Goal: Information Seeking & Learning: Find specific fact

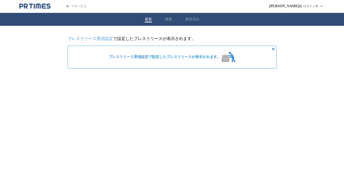
click at [167, 18] on button "検索" at bounding box center [168, 19] width 7 height 5
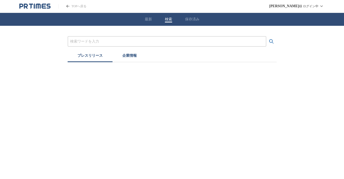
click at [112, 43] on input "プレスリリースおよび企業を検索する" at bounding box center [166, 42] width 193 height 6
type input "h"
click at [266, 36] on button "検索する" at bounding box center [271, 41] width 10 height 10
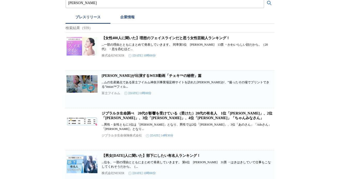
scroll to position [26, 0]
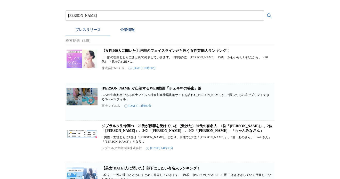
click at [87, 16] on input "[PERSON_NAME]" at bounding box center [164, 16] width 193 height 6
type input "[PERSON_NAME]　遠い[PERSON_NAME]の光"
click at [264, 11] on button "検索する" at bounding box center [269, 16] width 10 height 10
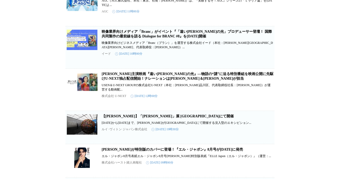
scroll to position [335, 0]
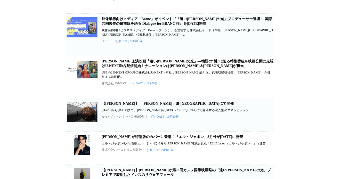
click at [168, 68] on link "[PERSON_NAME]主演映画『遠い[PERSON_NAME]の光』―物語の“謎”に迫る特別番組を映画公開に先駆けU-NEXT独占配信開始！ナレーションは…" at bounding box center [188, 63] width 172 height 9
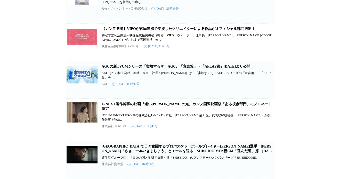
scroll to position [636, 0]
click at [151, 110] on link "U-NEXT製作幹事の映画『遠い[PERSON_NAME]の光』カンヌ国際映画祭「ある視点部門」にノミネート決定" at bounding box center [187, 106] width 170 height 9
